Goal: Information Seeking & Learning: Learn about a topic

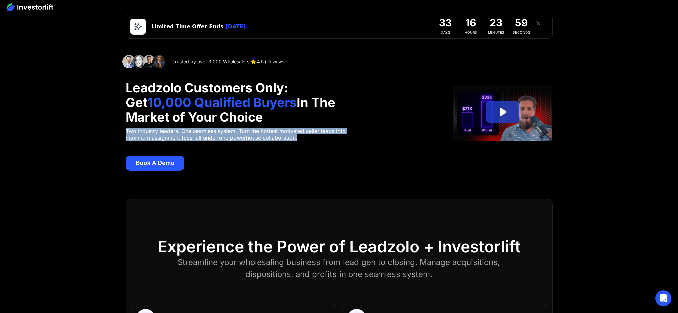
drag, startPoint x: 308, startPoint y: 142, endPoint x: 122, endPoint y: 130, distance: 186.2
click at [122, 130] on section "Trusted by over 3,000 Wholesalers 4.5 (Reviews) Leadzolo Customers Only: Get 10…" at bounding box center [339, 113] width 678 height 172
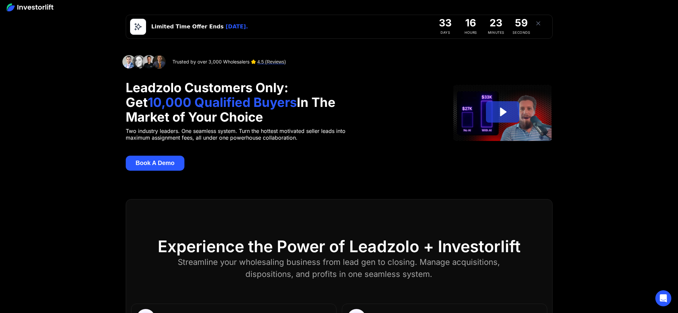
click at [255, 149] on div "Trusted by over 3,000 Wholesalers 4.5 (Reviews) Leadzolo Customers Only: Get 10…" at bounding box center [243, 112] width 235 height 115
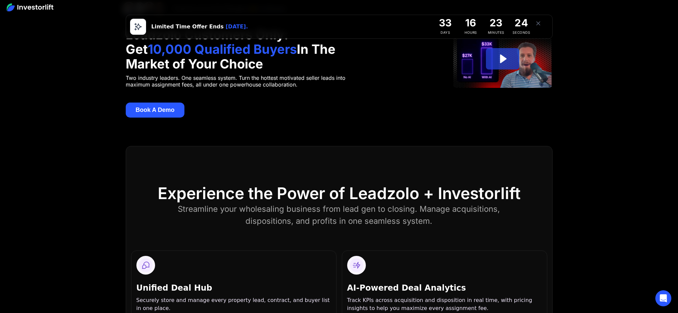
scroll to position [100, 0]
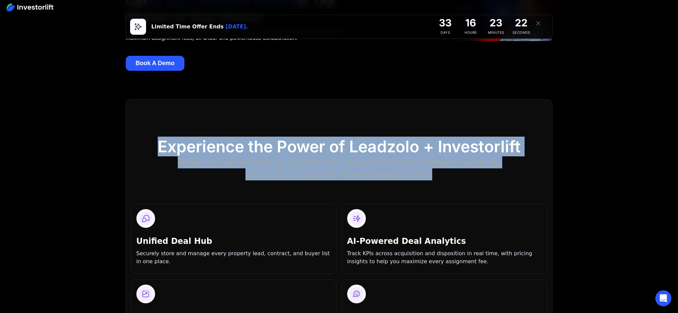
drag, startPoint x: 446, startPoint y: 177, endPoint x: 158, endPoint y: 143, distance: 290.6
click at [157, 143] on div "Experience the Power of Leadzolo + Investorlift Streamline your wholesaling bus…" at bounding box center [339, 158] width 416 height 43
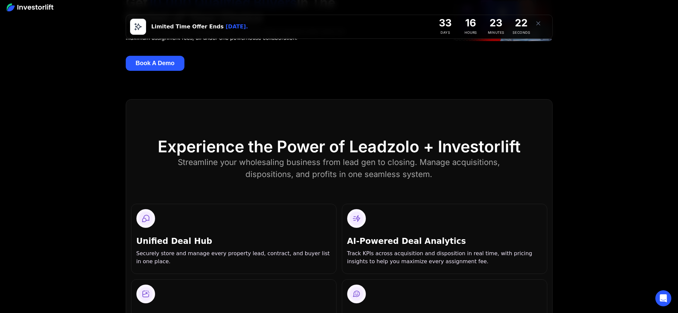
click at [229, 147] on div "Experience the Power of Leadzolo + Investorlift" at bounding box center [339, 146] width 363 height 19
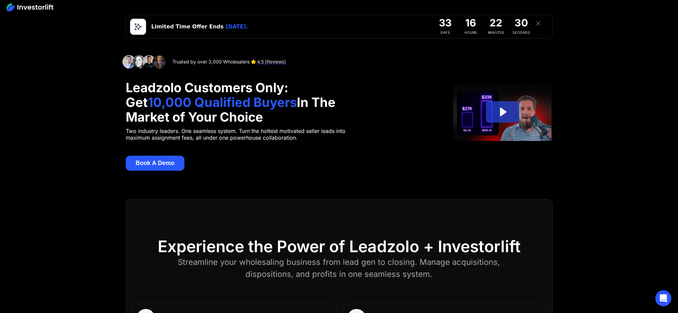
drag, startPoint x: 126, startPoint y: 87, endPoint x: 280, endPoint y: 117, distance: 156.1
click at [280, 117] on h1 "Leadzolo Customers Only: Get 10,000 Qualified Buyers In The Market of Your Choi…" at bounding box center [243, 102] width 235 height 44
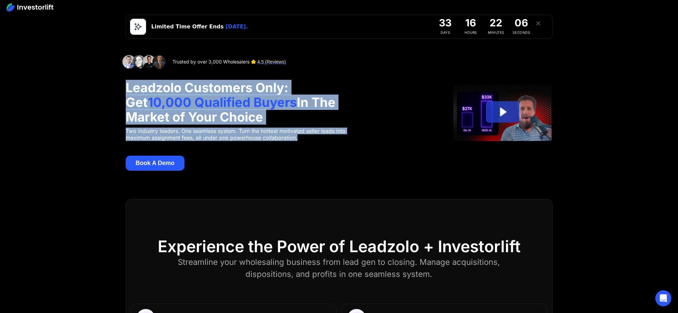
drag, startPoint x: 309, startPoint y: 136, endPoint x: 115, endPoint y: 83, distance: 200.9
click at [115, 83] on section "Trusted by over 3,000 Wholesalers 4.5 (Reviews) Leadzolo Customers Only: Get 10…" at bounding box center [339, 113] width 678 height 172
copy div "Leadzolo Customers Only: Get 10,000 Qualified Buyers In The Market of Your Choi…"
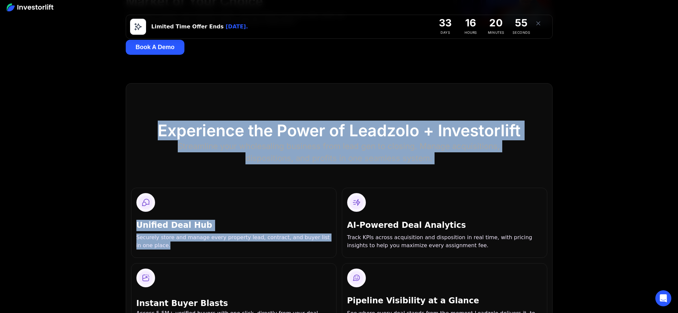
drag, startPoint x: 156, startPoint y: 126, endPoint x: 493, endPoint y: 171, distance: 339.6
click at [493, 171] on div "Experience the Power of Leadzolo + Investorlift Streamline your wholesaling bus…" at bounding box center [339, 264] width 427 height 363
copy div "Experience the Power of Leadzolo + Investorlift Streamline your wholesaling bus…"
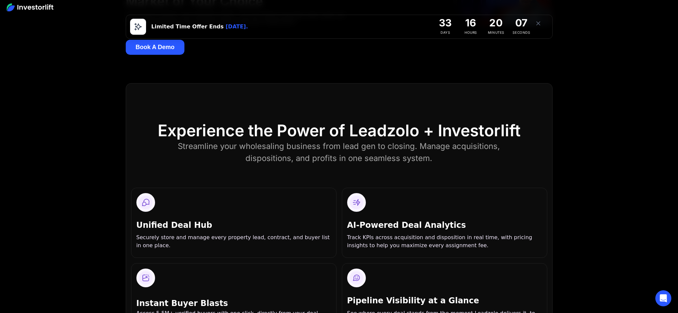
click at [258, 160] on div "Streamline your wholesaling business from lead gen to closing. Manage acquisiti…" at bounding box center [338, 152] width 333 height 24
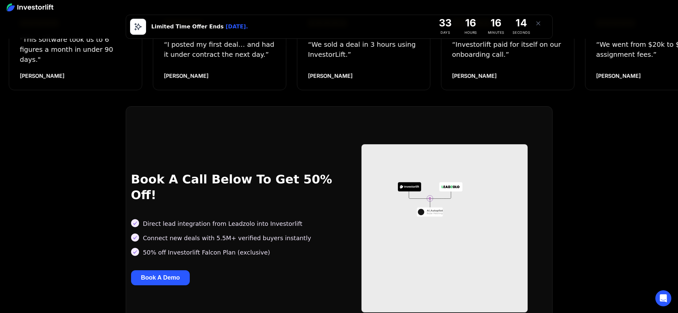
scroll to position [638, 0]
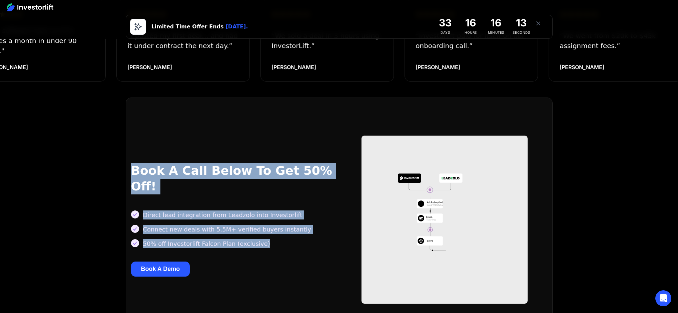
drag, startPoint x: 287, startPoint y: 229, endPoint x: 120, endPoint y: 171, distance: 176.0
click at [120, 171] on div "Book A Call Below To Get 50% Off! Direct lead integration from Leadzolo into In…" at bounding box center [339, 221] width 678 height 249
copy div "Book A Call Below To Get 50% Off! Direct lead integration from Leadzolo into In…"
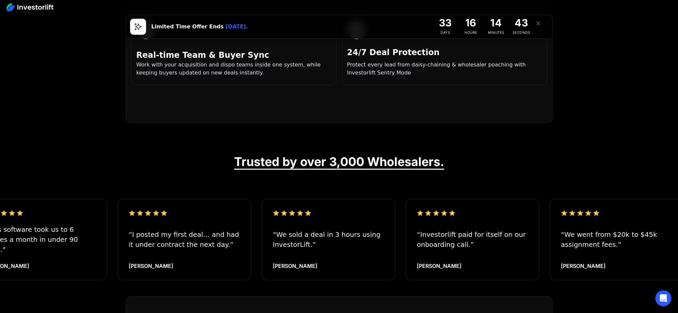
scroll to position [0, 0]
